Goal: Transaction & Acquisition: Purchase product/service

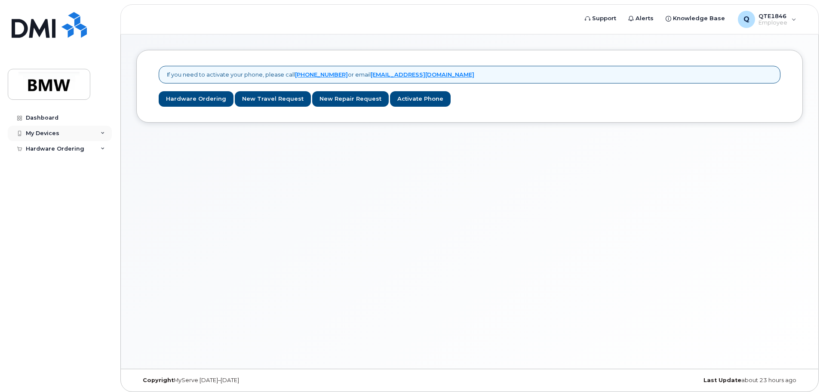
click at [60, 131] on div "My Devices" at bounding box center [60, 132] width 104 height 15
click at [65, 171] on div "Hardware Ordering" at bounding box center [60, 164] width 104 height 15
click at [57, 151] on div "Add Device" at bounding box center [47, 149] width 34 height 8
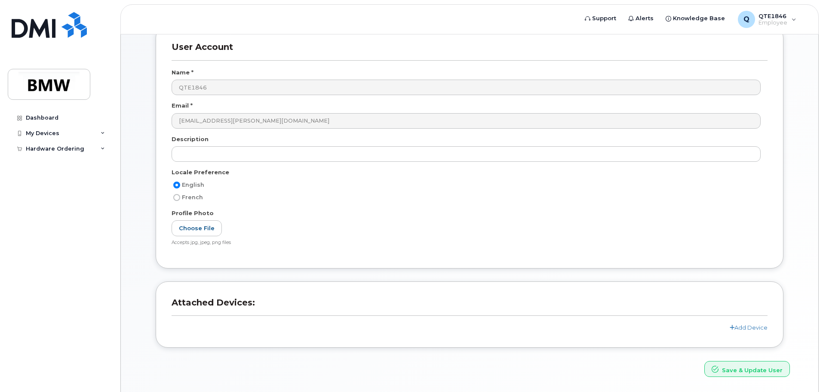
scroll to position [81, 0]
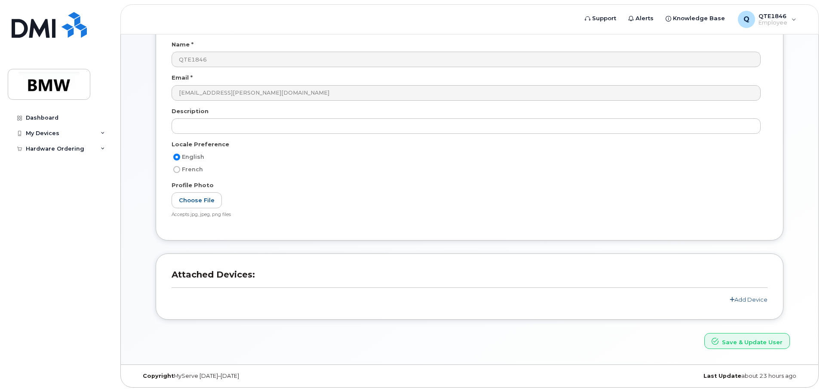
click at [754, 298] on link "Add Device" at bounding box center [748, 299] width 38 height 7
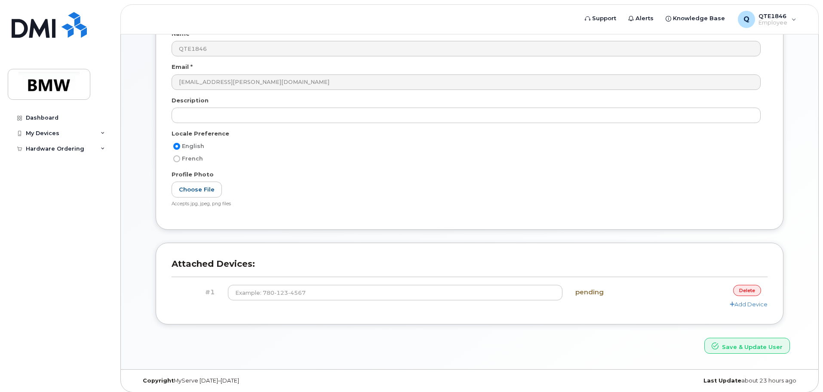
scroll to position [97, 0]
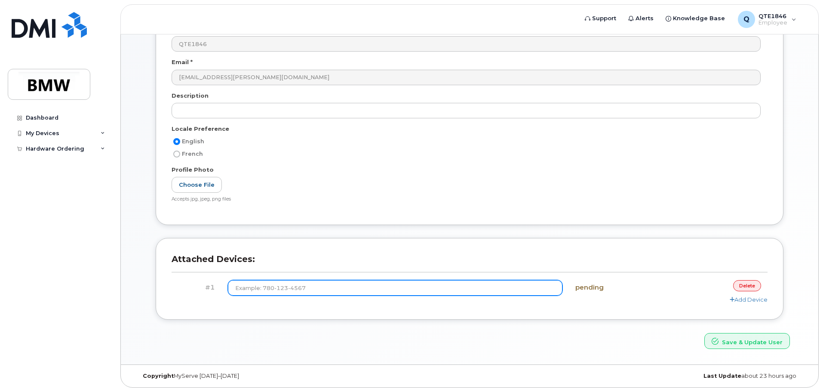
click at [328, 282] on input at bounding box center [395, 287] width 335 height 15
type input "(864) 867-9683"
click at [704, 333] on button "Save & Update User" at bounding box center [747, 341] width 86 height 16
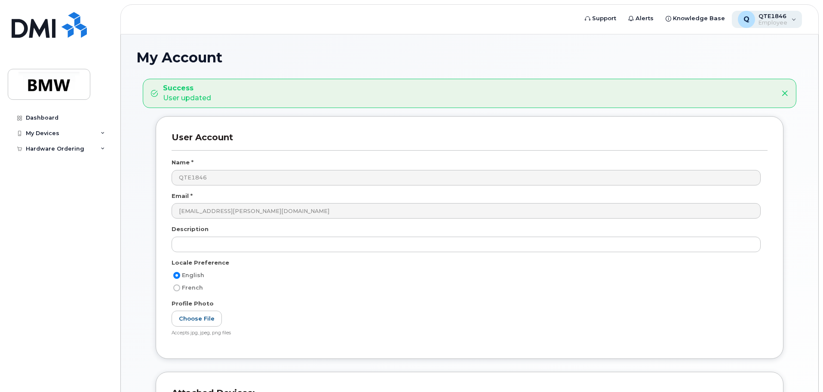
click at [778, 15] on span "QTE1846" at bounding box center [772, 15] width 29 height 7
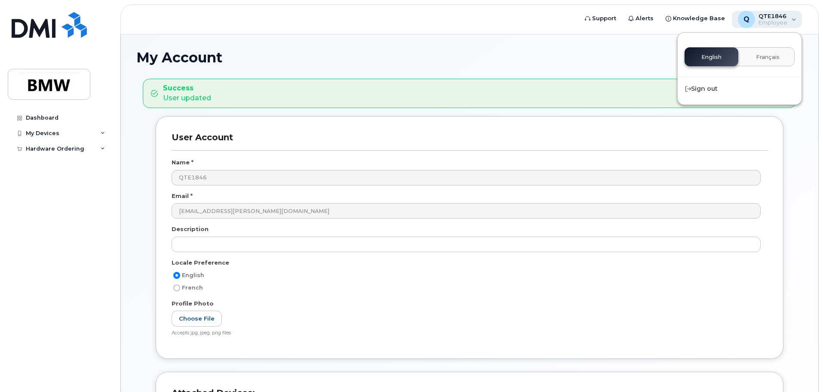
click at [755, 17] on div "Q" at bounding box center [745, 19] width 17 height 17
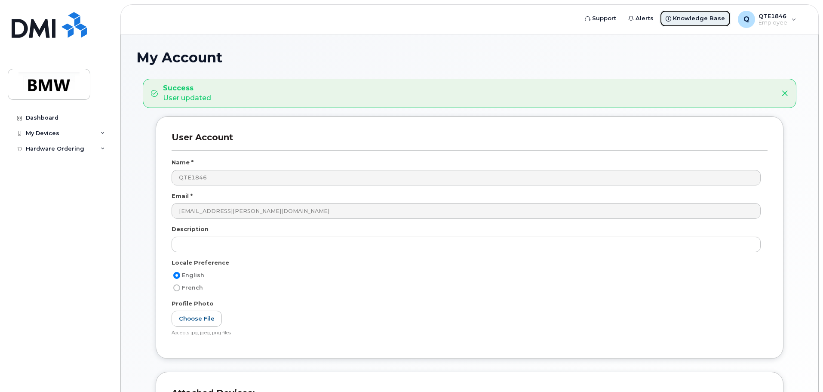
click at [702, 16] on span "Knowledge Base" at bounding box center [699, 18] width 52 height 9
click at [55, 76] on img at bounding box center [49, 84] width 66 height 25
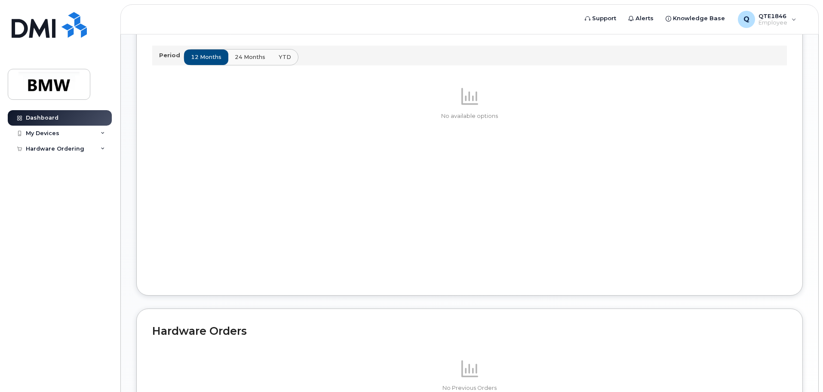
scroll to position [152, 0]
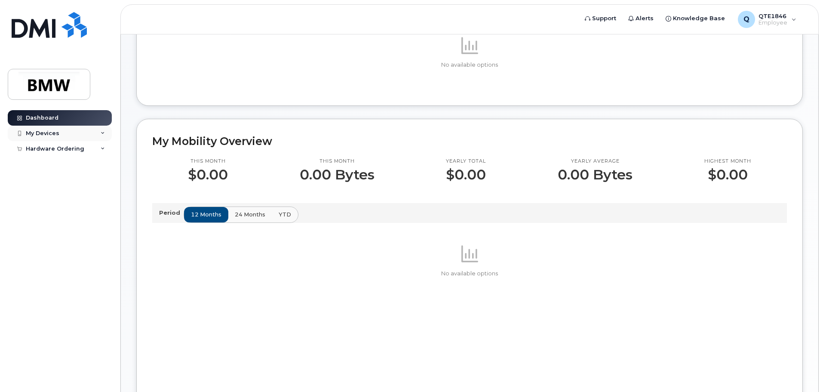
click at [73, 135] on div "My Devices" at bounding box center [60, 132] width 104 height 15
click at [58, 174] on div "Dashboard My Devices Add Device Hardware Ordering New Order" at bounding box center [61, 244] width 106 height 269
click at [59, 167] on div "Hardware Ordering" at bounding box center [55, 165] width 58 height 7
click at [56, 178] on div "New Order" at bounding box center [46, 181] width 33 height 8
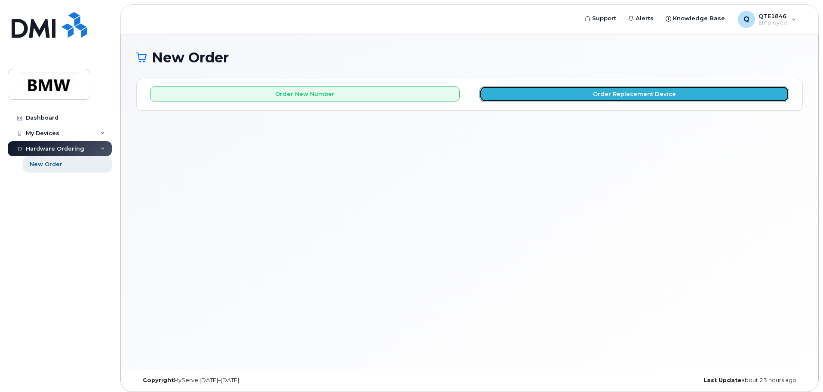
click at [615, 98] on button "Order Replacement Device" at bounding box center [633, 94] width 309 height 16
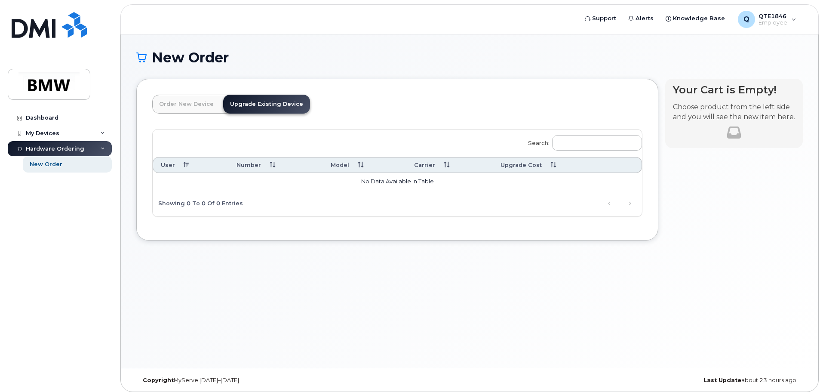
click at [192, 102] on link "Order New Device" at bounding box center [186, 104] width 68 height 19
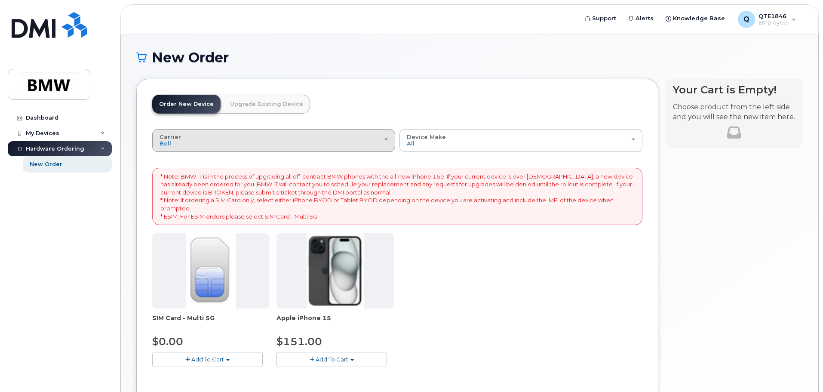
click at [262, 137] on div "Carrier Bell T-Mobile" at bounding box center [273, 140] width 228 height 13
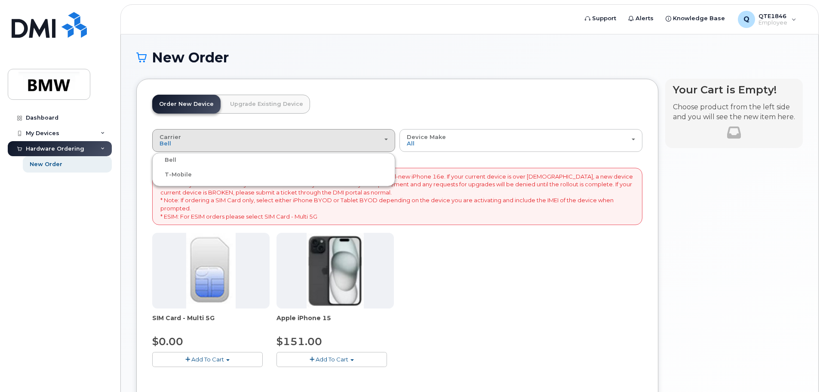
click at [171, 173] on label "T-Mobile" at bounding box center [172, 174] width 37 height 10
click at [0, 0] on input "T-Mobile" at bounding box center [0, 0] width 0 height 0
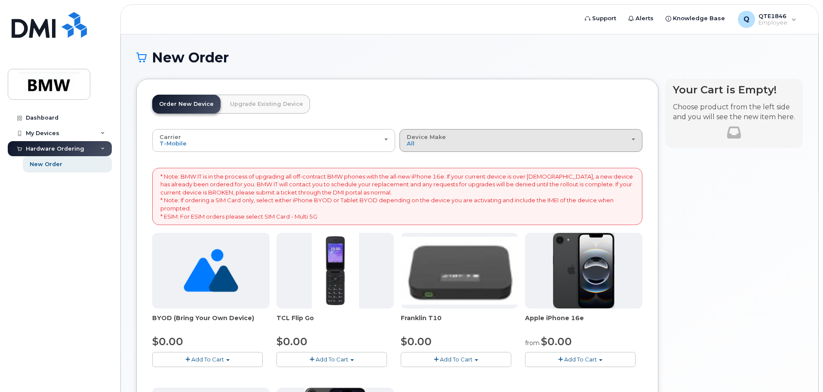
click at [472, 147] on div "Device Make All Cell Phone iPhone Modem" at bounding box center [521, 140] width 228 height 13
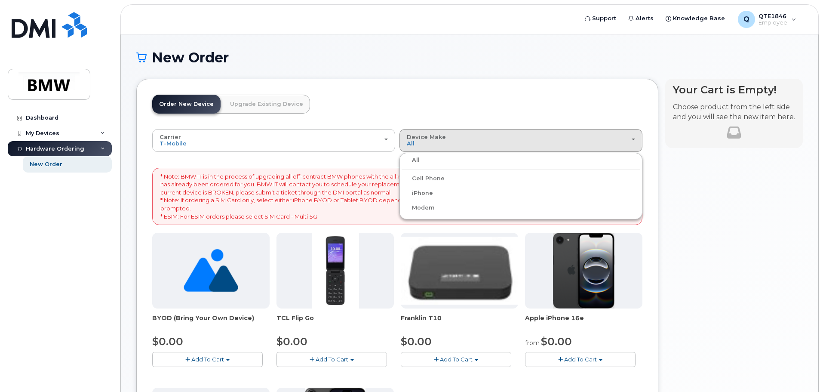
click at [428, 194] on label "iPhone" at bounding box center [416, 193] width 31 height 10
click at [0, 0] on input "iPhone" at bounding box center [0, 0] width 0 height 0
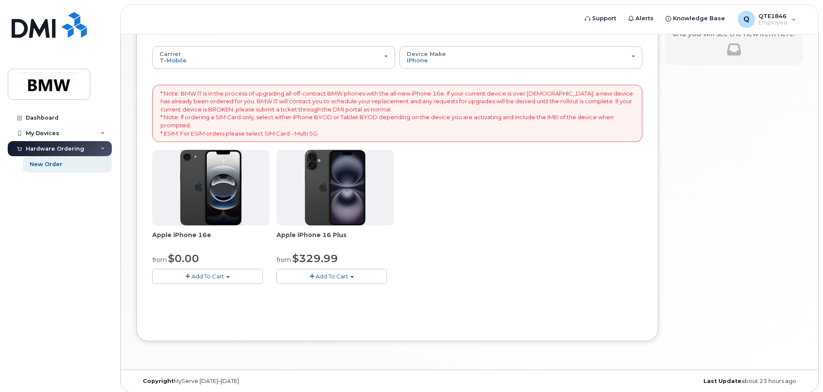
scroll to position [88, 0]
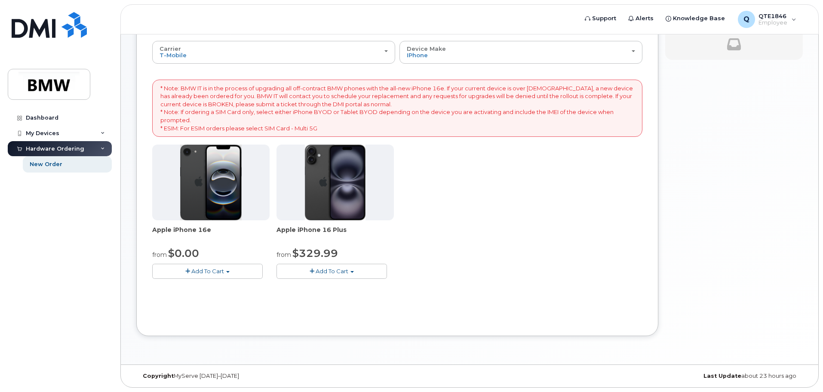
click at [242, 273] on button "Add To Cart" at bounding box center [207, 270] width 110 height 15
click at [231, 274] on button "Add To Cart" at bounding box center [207, 270] width 110 height 15
click at [54, 133] on div "My Devices" at bounding box center [43, 133] width 34 height 7
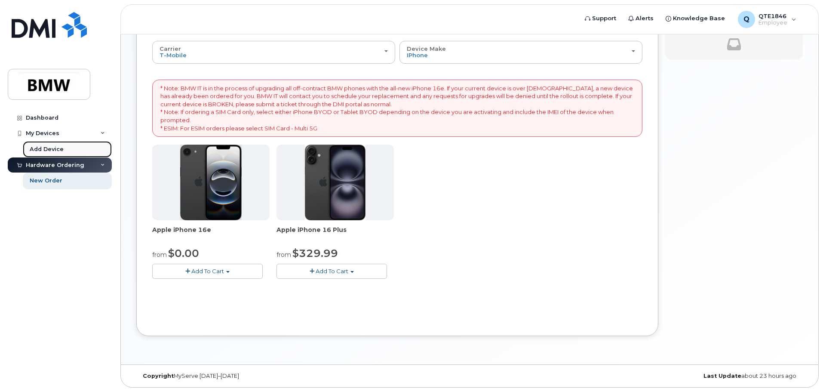
click at [55, 143] on link "Add Device" at bounding box center [67, 149] width 89 height 16
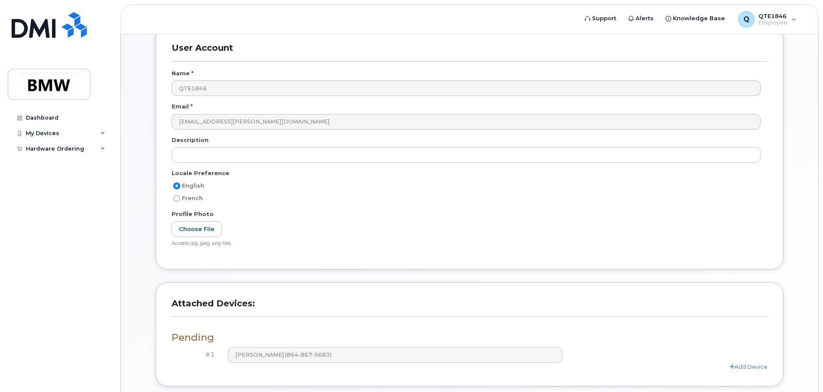
scroll to position [119, 0]
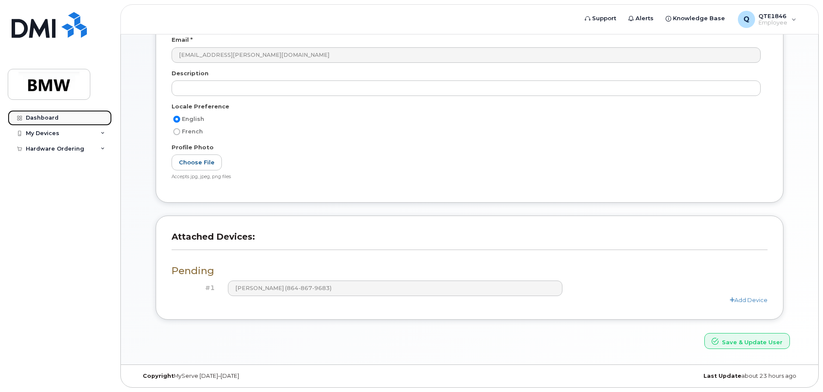
click at [37, 117] on div "Dashboard" at bounding box center [42, 117] width 33 height 7
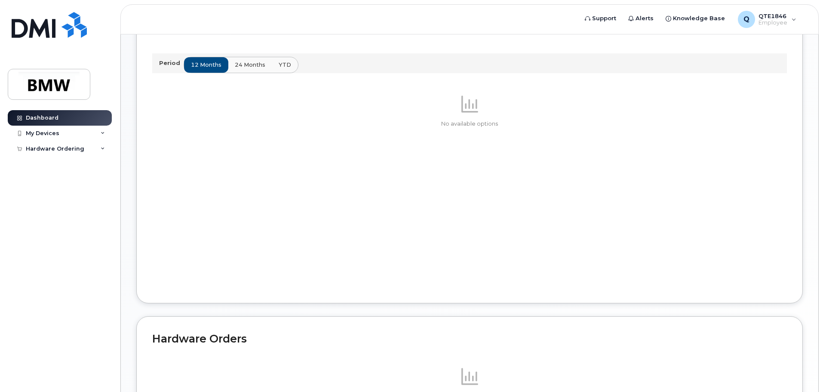
scroll to position [238, 0]
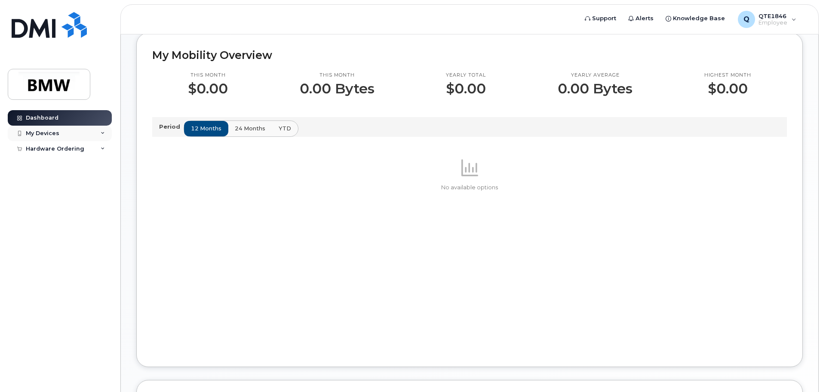
click at [41, 131] on div "My Devices" at bounding box center [43, 133] width 34 height 7
click at [62, 165] on div "Hardware Ordering" at bounding box center [55, 165] width 58 height 7
click at [49, 132] on div "My Devices" at bounding box center [43, 133] width 34 height 7
click at [44, 145] on div "Add Device" at bounding box center [47, 149] width 34 height 8
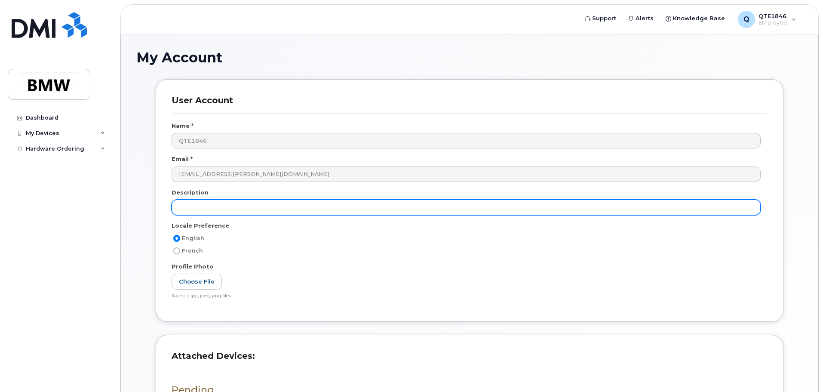
click at [241, 203] on input "text" at bounding box center [465, 206] width 589 height 15
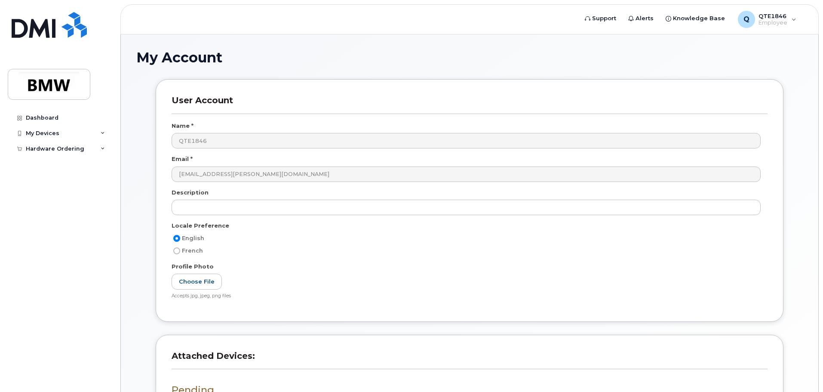
click at [286, 278] on div "Choose File Accepts jpg, jpeg, png files File size should be less than 4MB Inva…" at bounding box center [469, 286] width 596 height 26
click at [73, 144] on div "Hardware Ordering" at bounding box center [60, 148] width 104 height 15
click at [78, 136] on div "My Devices" at bounding box center [60, 132] width 104 height 15
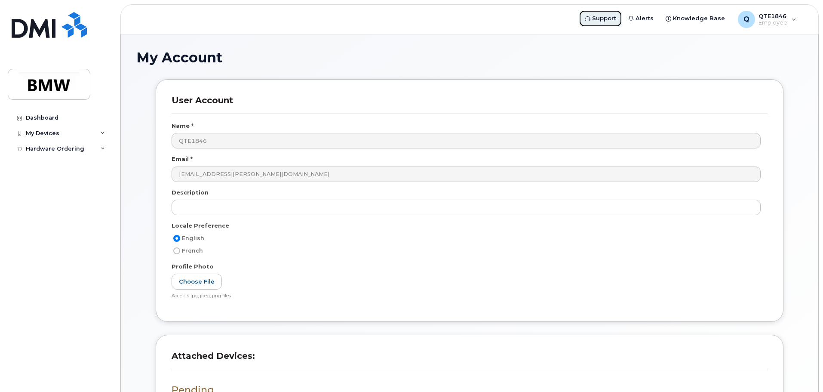
click at [613, 18] on span "Support" at bounding box center [604, 18] width 24 height 9
